Goal: Information Seeking & Learning: Learn about a topic

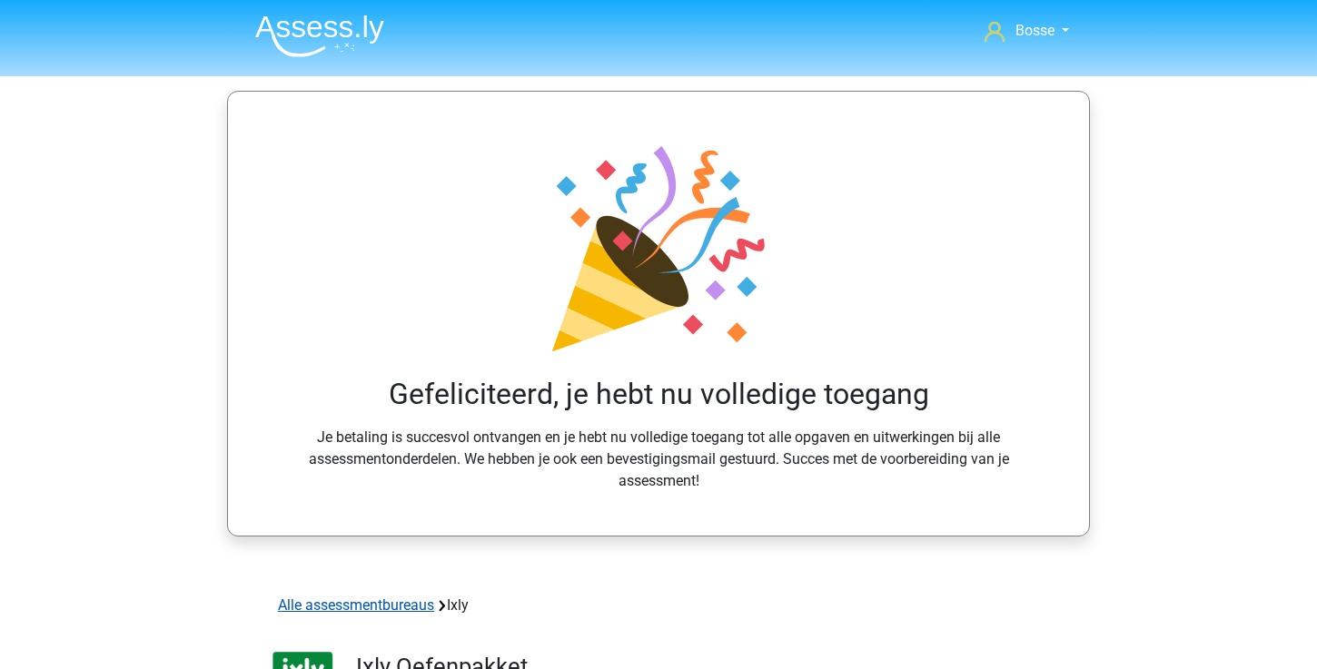
click at [387, 600] on link "Alle assessmentbureaus" at bounding box center [356, 605] width 156 height 17
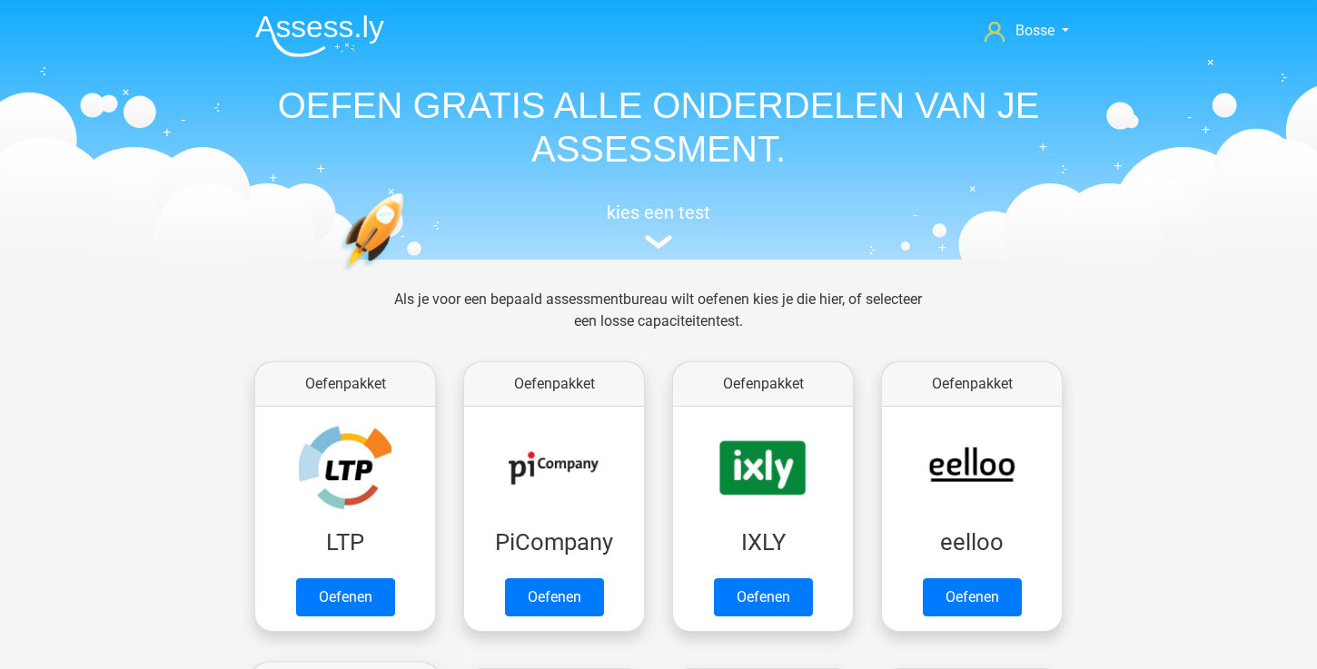
scroll to position [289, 0]
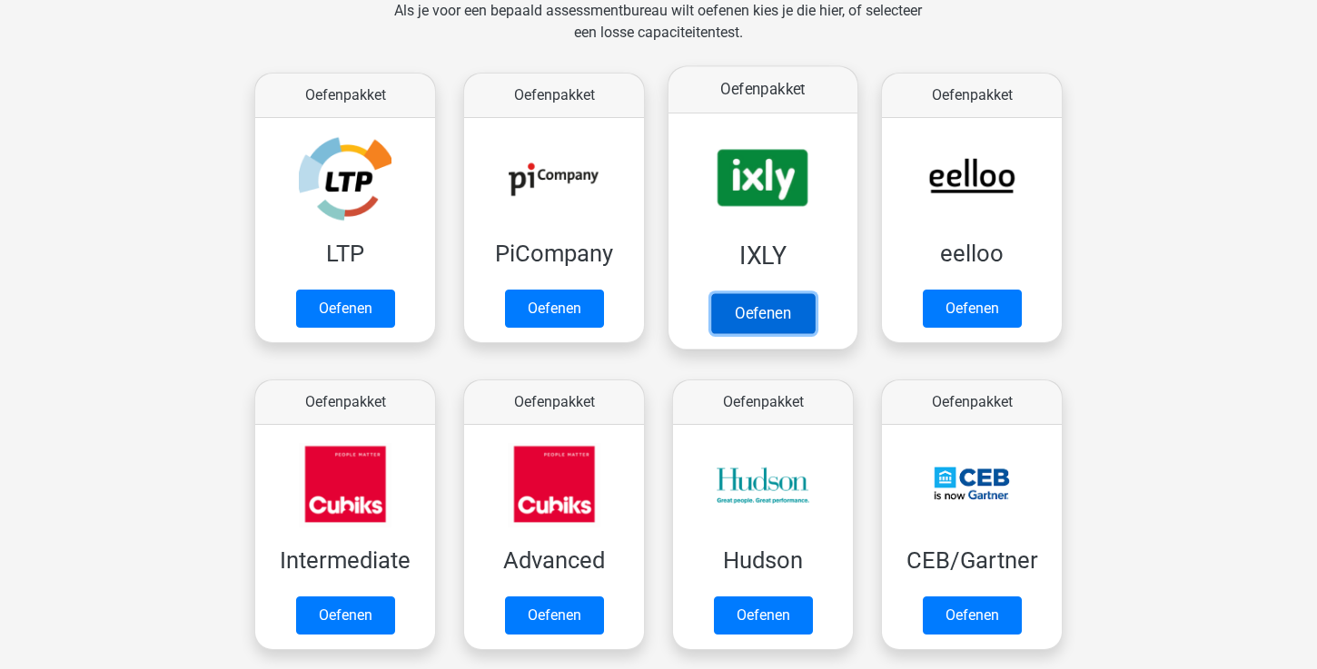
click at [763, 329] on link "Oefenen" at bounding box center [763, 313] width 104 height 40
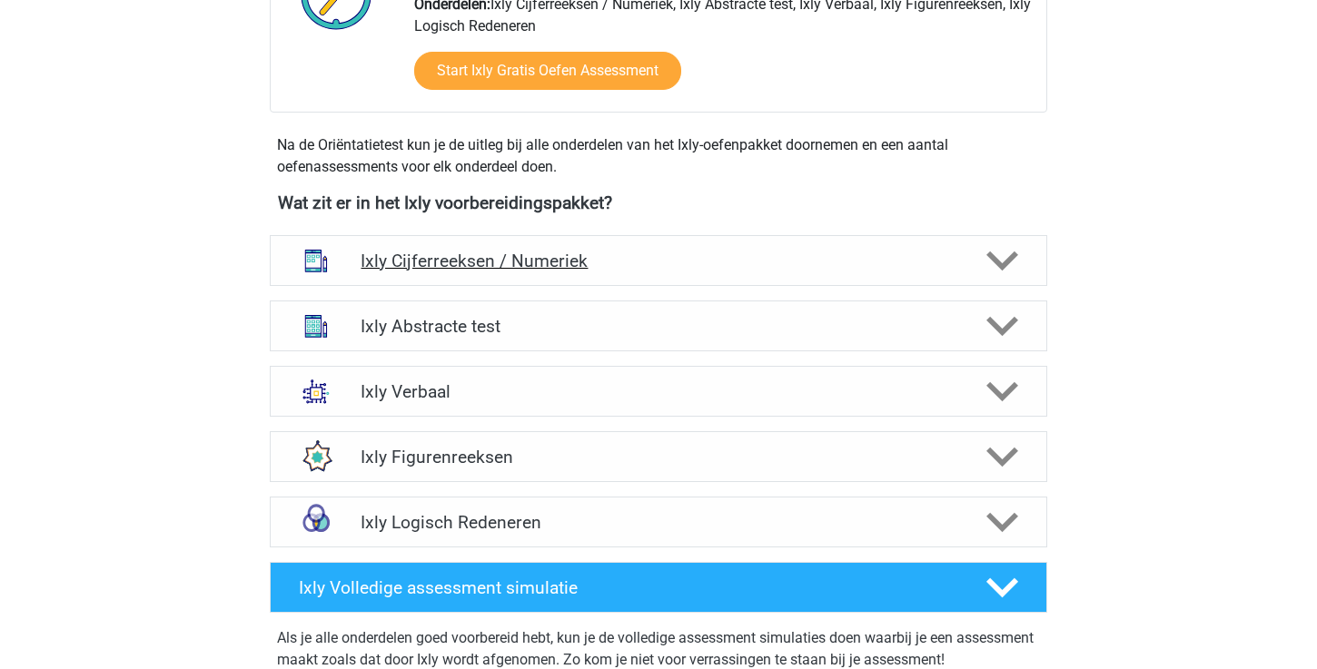
scroll to position [559, 0]
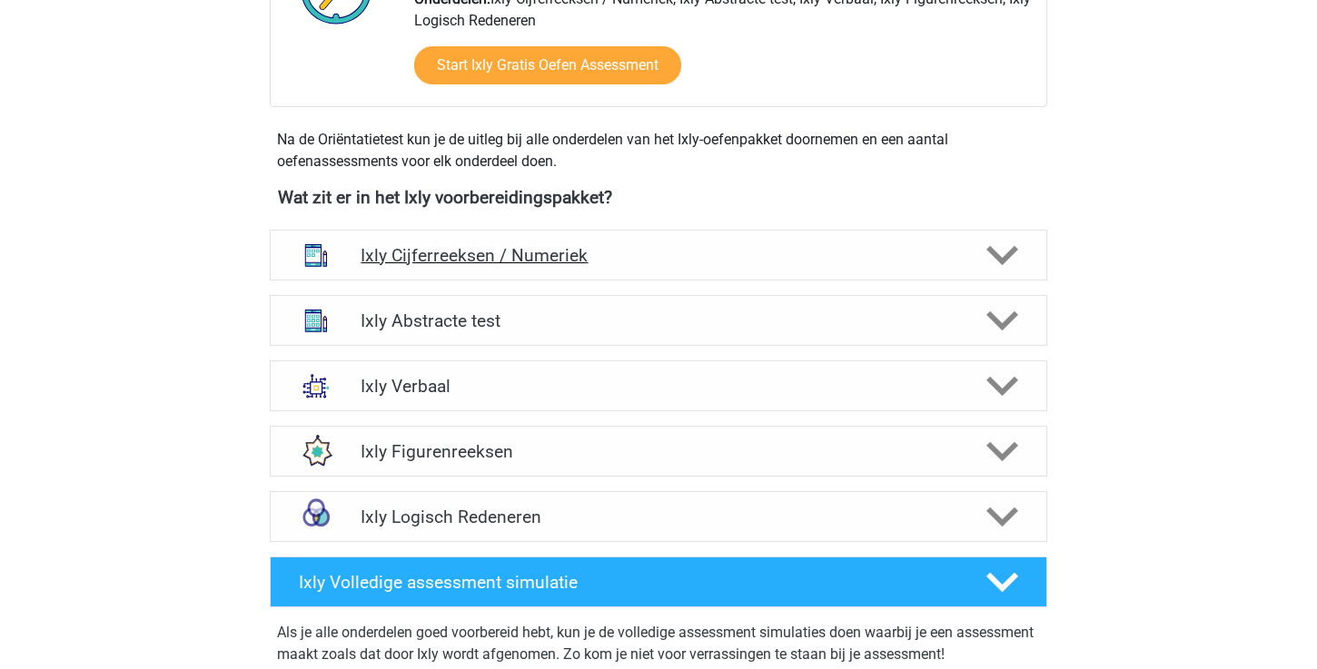
click at [638, 263] on h4 "Ixly Cijferreeksen / Numeriek" at bounding box center [657, 255] width 595 height 21
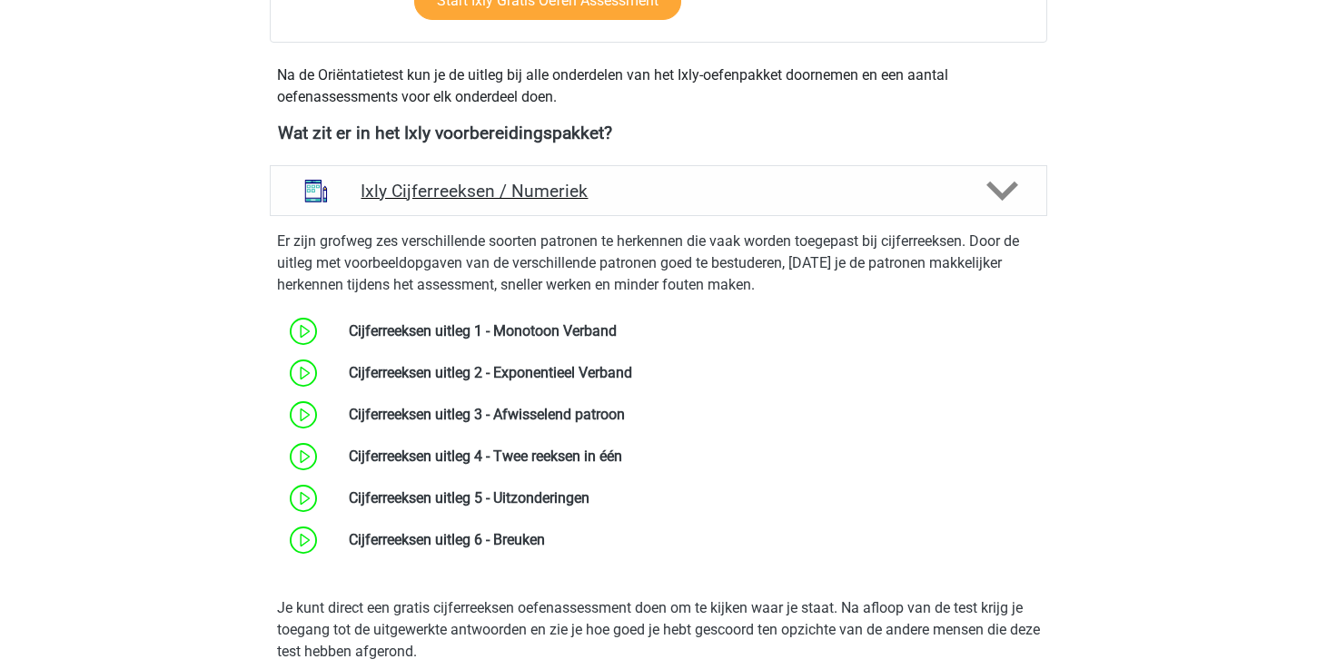
scroll to position [627, 0]
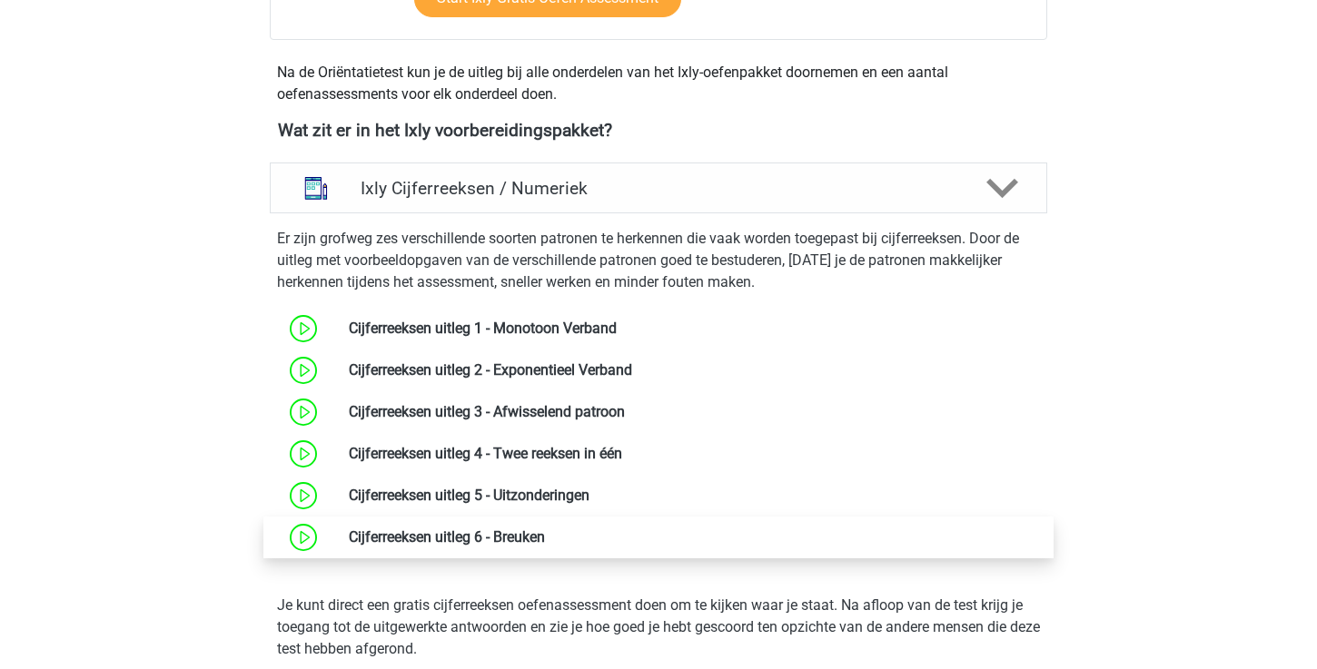
click at [545, 535] on link at bounding box center [545, 536] width 0 height 17
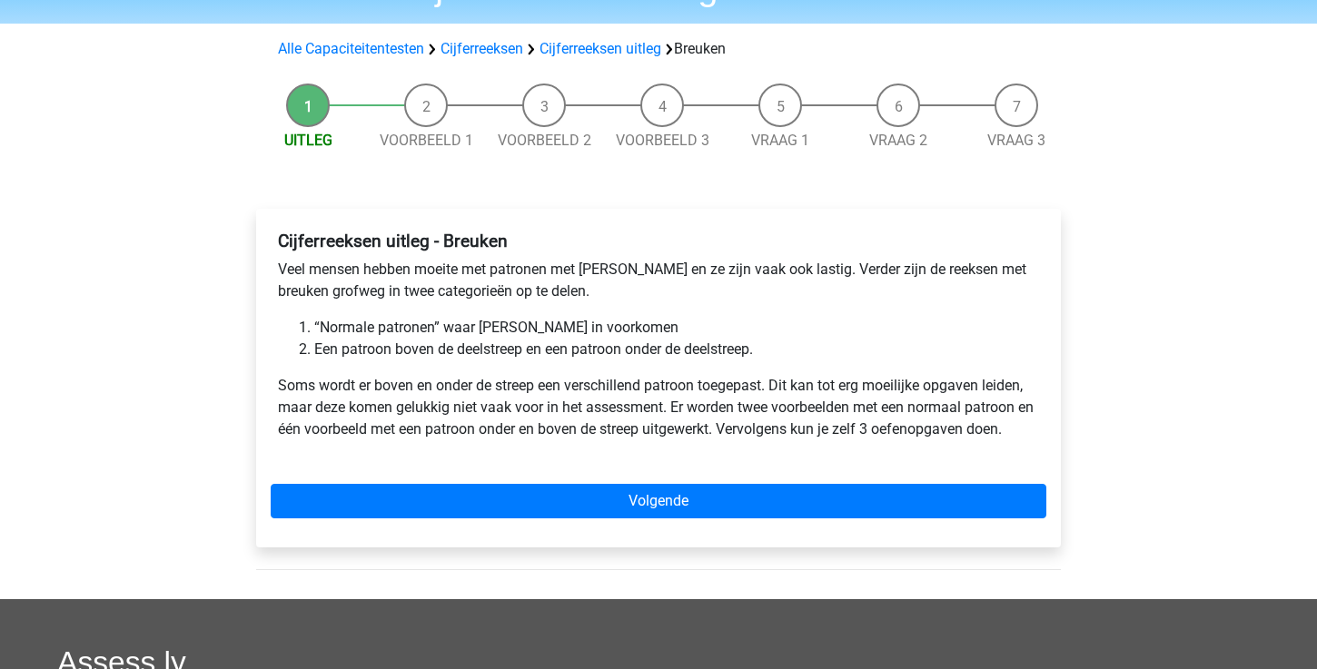
scroll to position [111, 0]
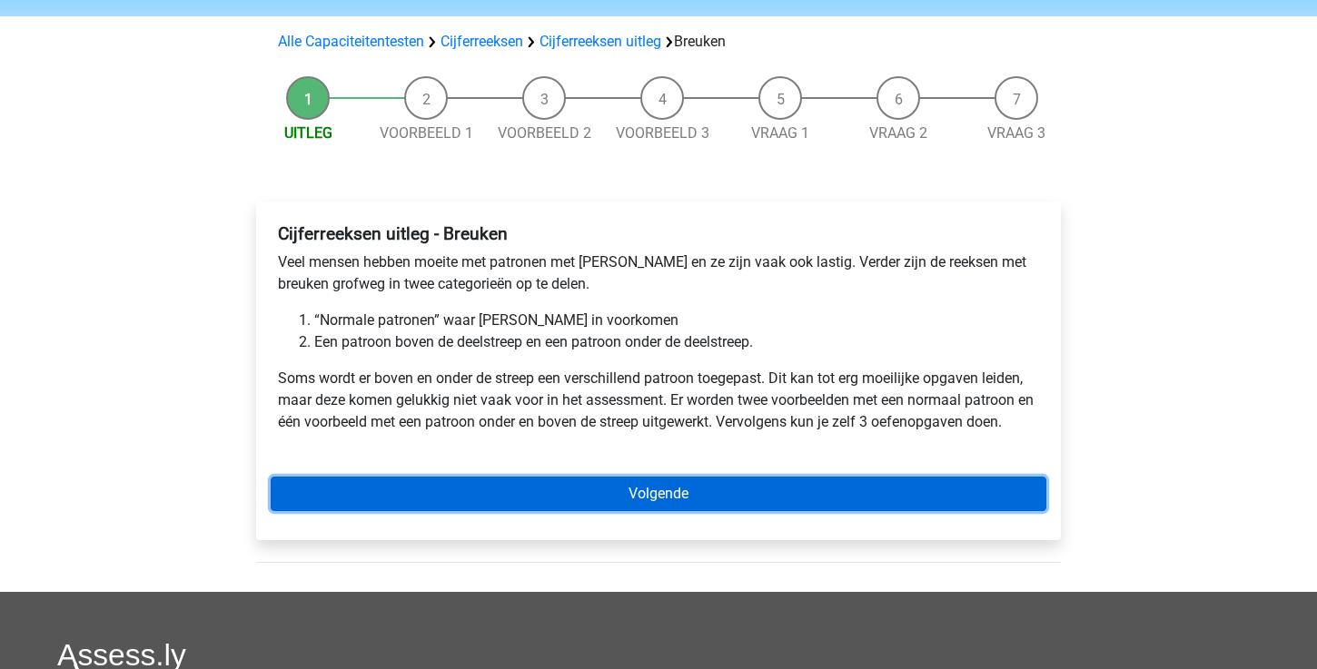
click at [529, 498] on link "Volgende" at bounding box center [658, 494] width 775 height 35
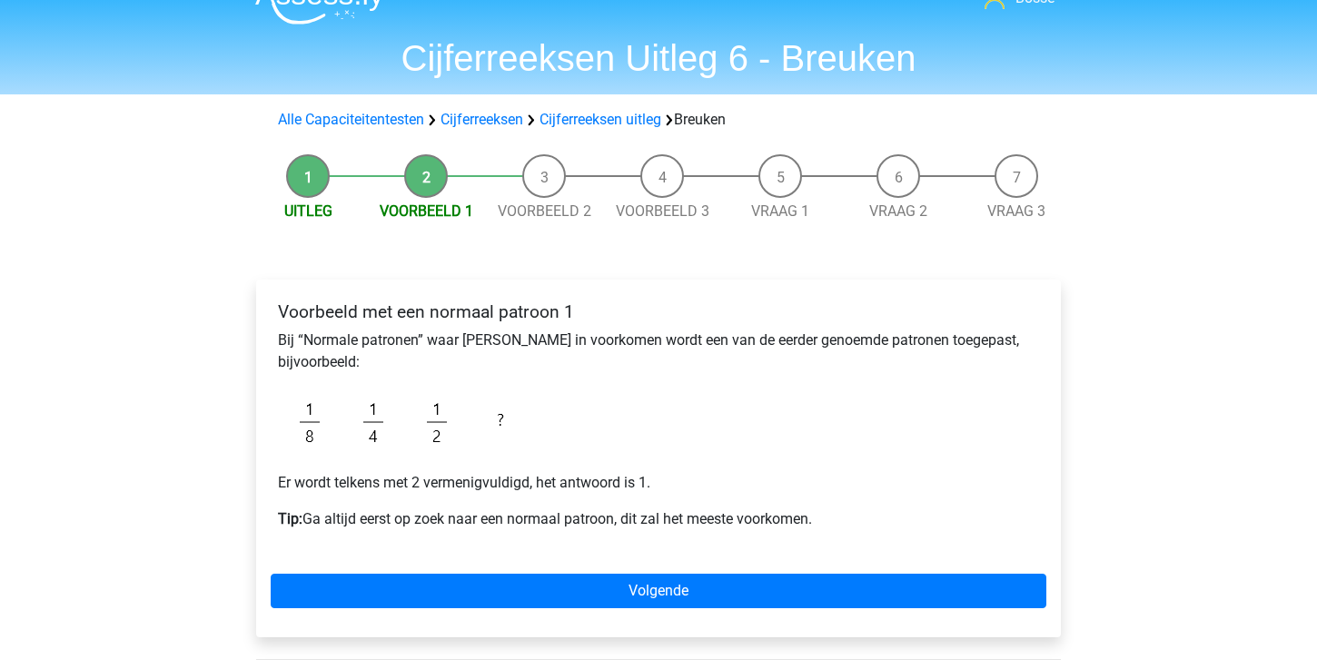
scroll to position [38, 0]
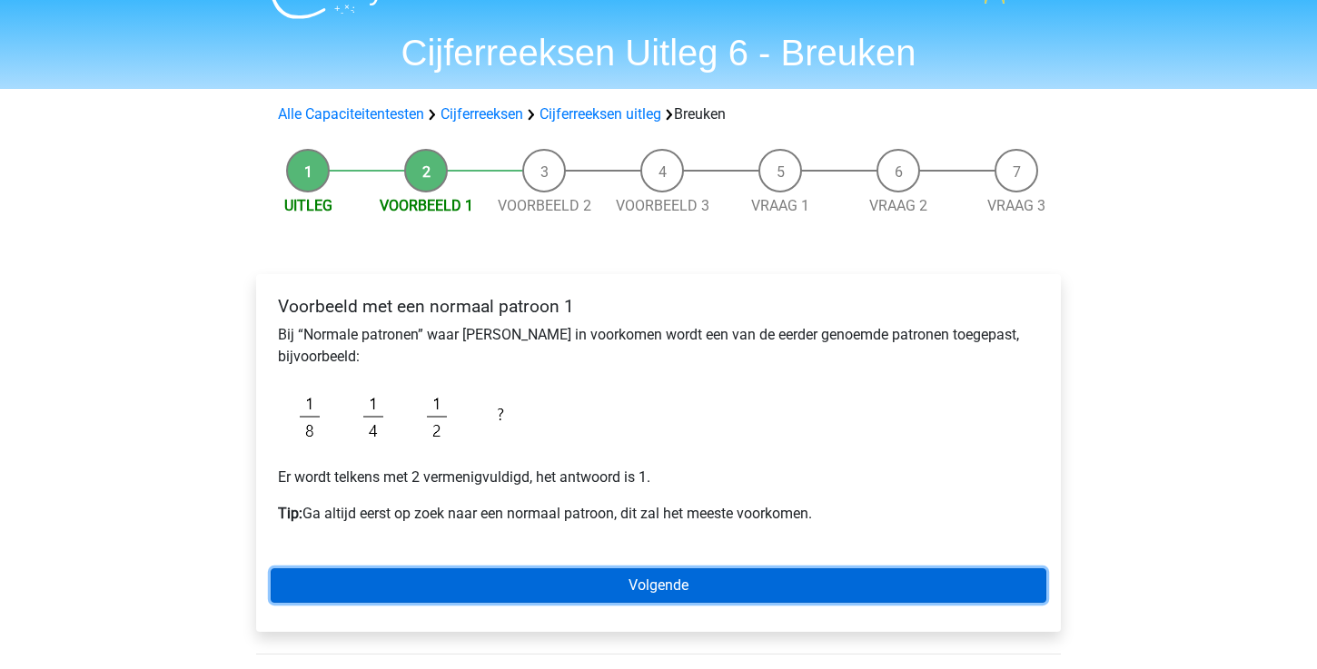
click at [514, 583] on link "Volgende" at bounding box center [658, 585] width 775 height 35
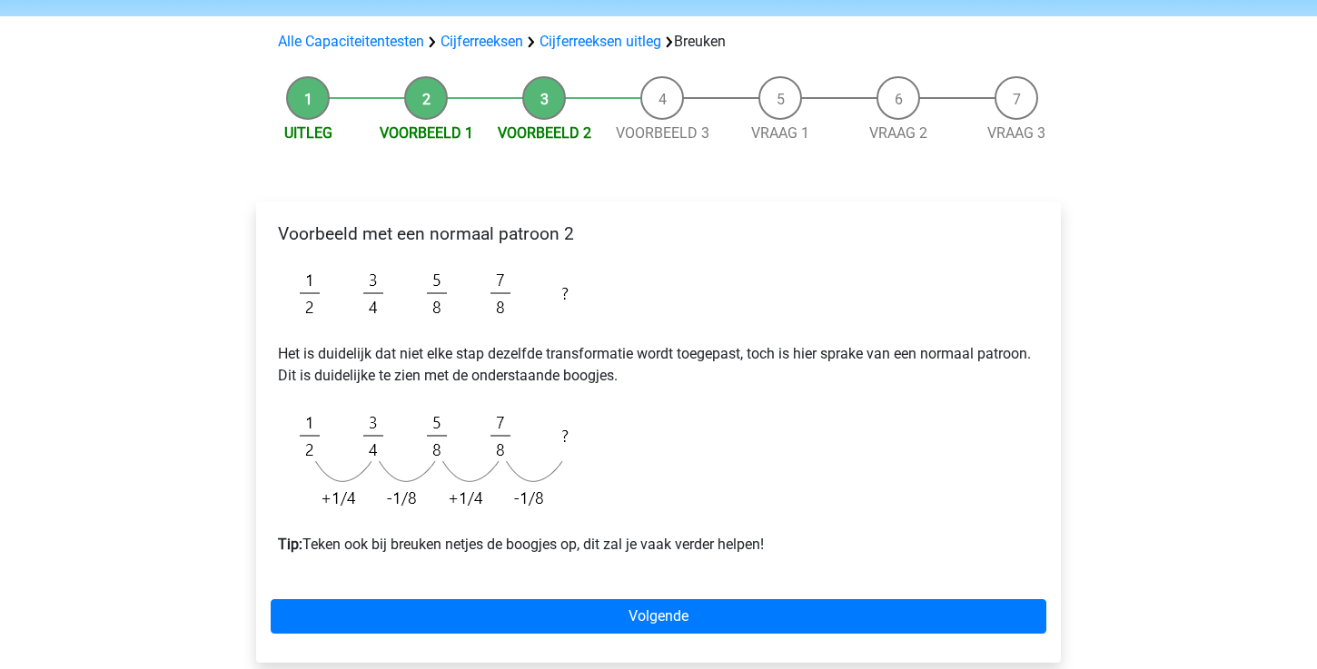
scroll to position [122, 0]
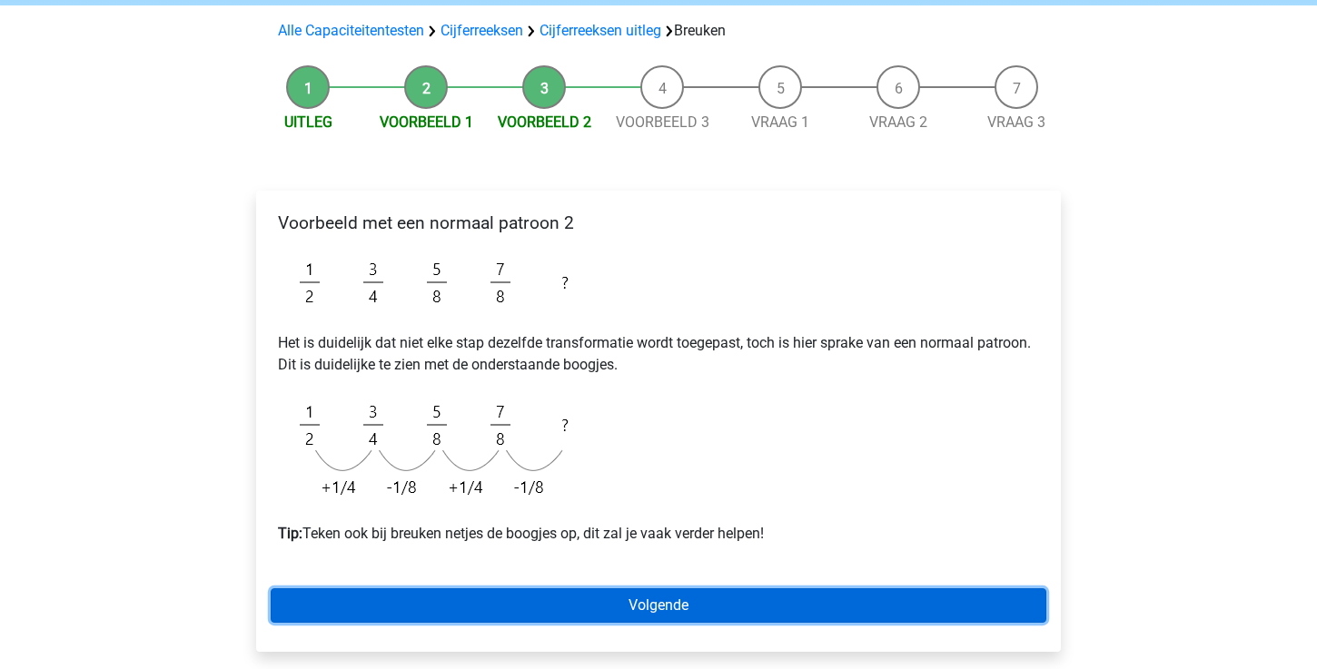
click at [427, 602] on link "Volgende" at bounding box center [658, 605] width 775 height 35
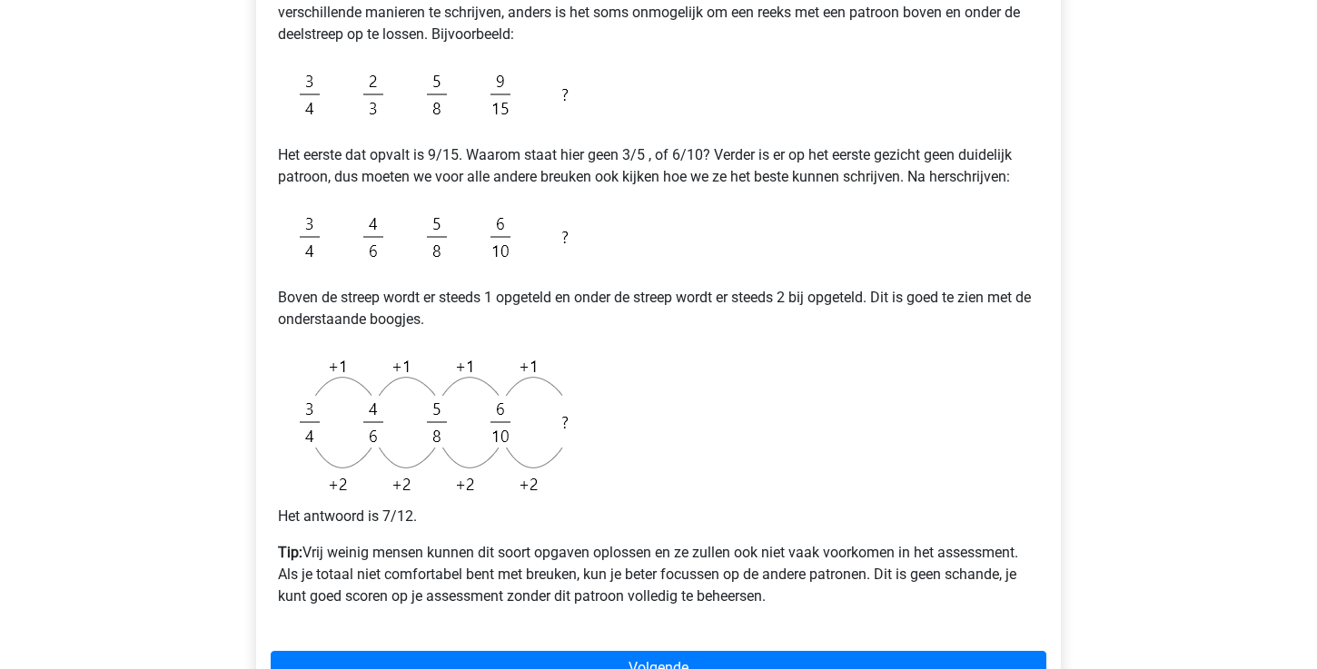
scroll to position [519, 0]
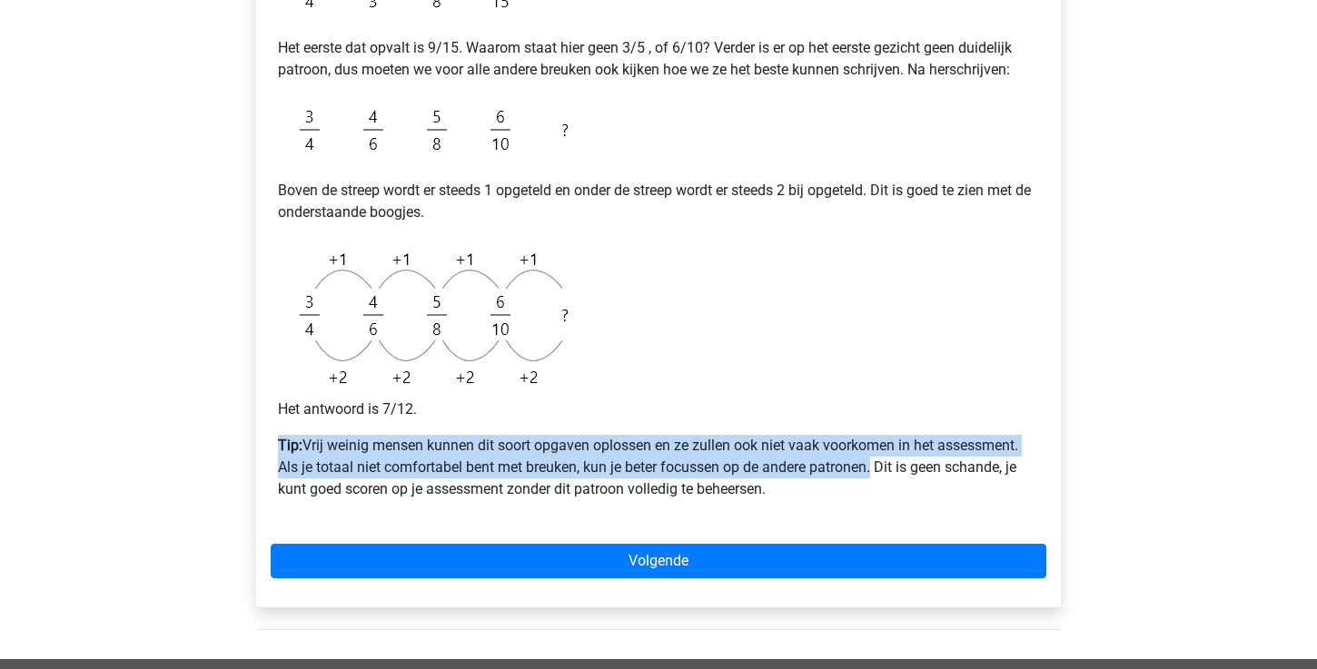
drag, startPoint x: 277, startPoint y: 447, endPoint x: 870, endPoint y: 461, distance: 593.1
click at [870, 461] on div "Voorbeeld met een patroon boven de streep en een patroon onder de streep Scan e…" at bounding box center [658, 164] width 775 height 715
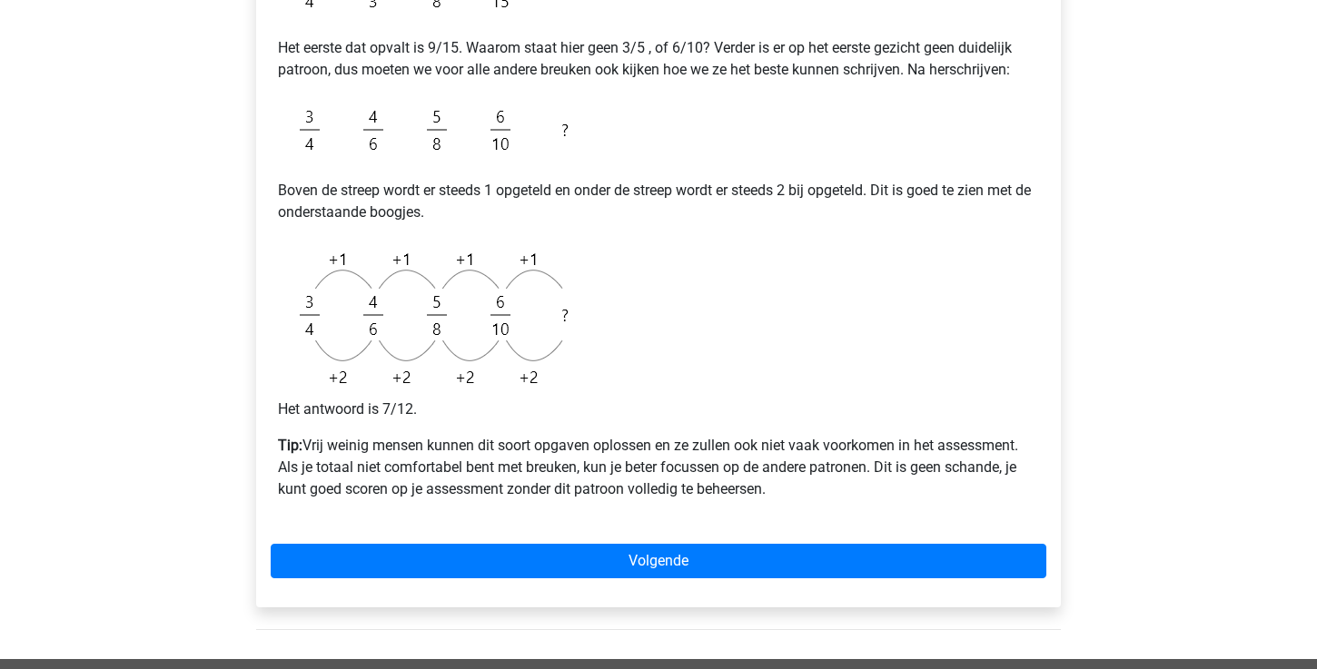
click at [926, 460] on p "Tip: Vrij weinig mensen kunnen dit soort opgaven oplossen en ze zullen ook niet…" at bounding box center [658, 467] width 761 height 65
click at [509, 475] on p "Tip: Vrij weinig mensen kunnen dit soort opgaven oplossen en ze zullen ook niet…" at bounding box center [658, 467] width 761 height 65
